Goal: Information Seeking & Learning: Learn about a topic

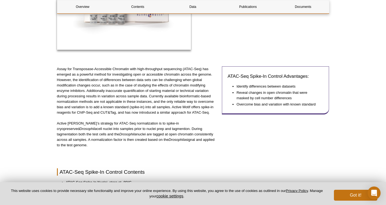
scroll to position [131, 0]
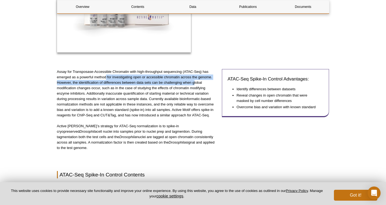
drag, startPoint x: 106, startPoint y: 77, endPoint x: 193, endPoint y: 80, distance: 87.7
click at [193, 80] on p "Assay for Transposase-Accessible Chromatin with high-throughput sequencing (ATA…" at bounding box center [137, 93] width 161 height 49
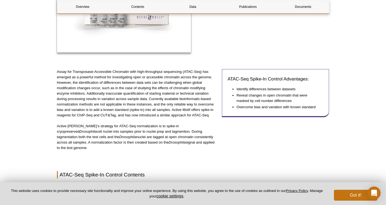
click at [163, 106] on p "Assay for Transposase-Accessible Chromatin with high-throughput sequencing (ATA…" at bounding box center [137, 93] width 161 height 49
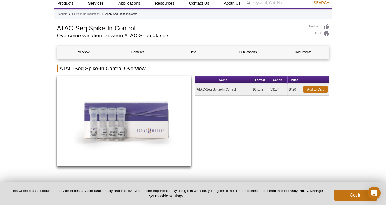
scroll to position [0, 0]
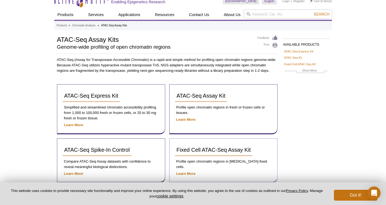
scroll to position [7, 0]
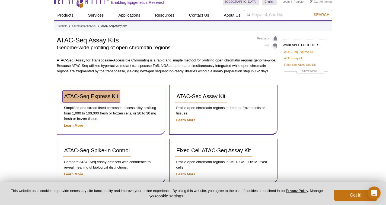
click at [104, 96] on span "ATAC-Seq Express Kit" at bounding box center [91, 96] width 54 height 6
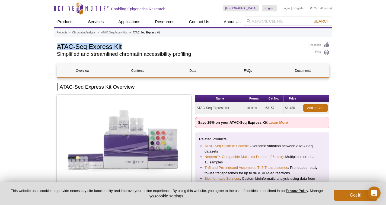
drag, startPoint x: 124, startPoint y: 44, endPoint x: 65, endPoint y: 41, distance: 59.5
copy h1 "ATAC-Seq Express Kit"
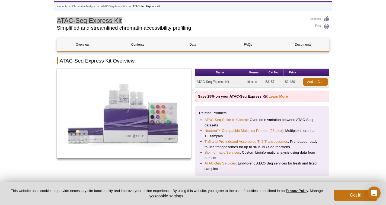
scroll to position [59, 0]
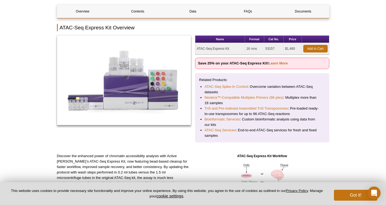
drag, startPoint x: 275, startPoint y: 48, endPoint x: 265, endPoint y: 49, distance: 9.8
click at [265, 49] on td "53157" at bounding box center [274, 49] width 20 height 12
copy td "53157"
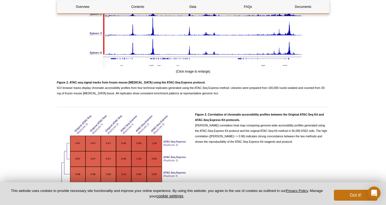
scroll to position [663, 0]
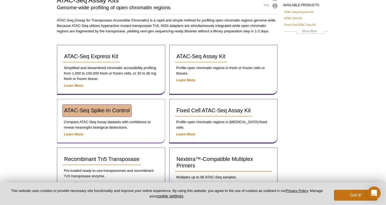
click at [114, 113] on span "ATAC-Seq Spike-In Control" at bounding box center [97, 110] width 66 height 6
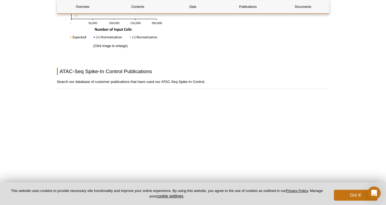
scroll to position [922, 0]
